Goal: Check status: Check status

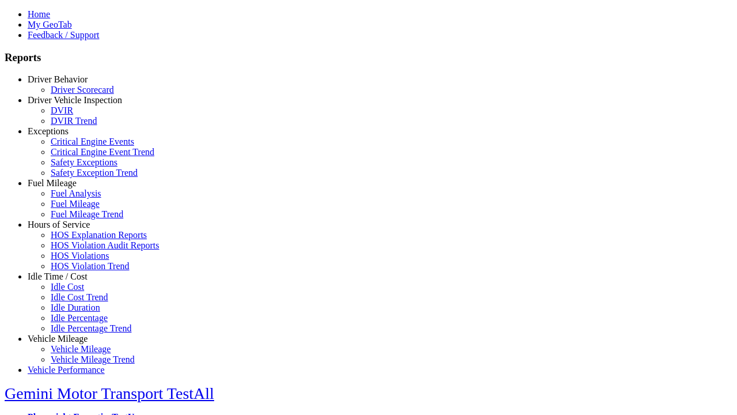
click at [66, 84] on link "Driver Behavior" at bounding box center [58, 79] width 60 height 10
click at [75, 94] on link "Driver Scorecard" at bounding box center [82, 90] width 63 height 10
